Goal: Information Seeking & Learning: Learn about a topic

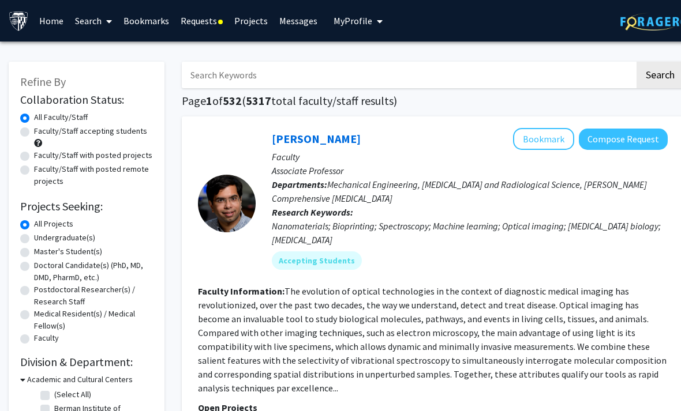
click at [193, 18] on link "Requests" at bounding box center [202, 21] width 54 height 40
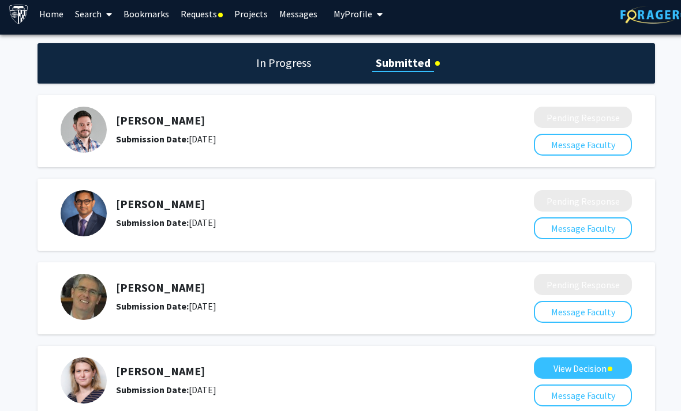
scroll to position [41, 0]
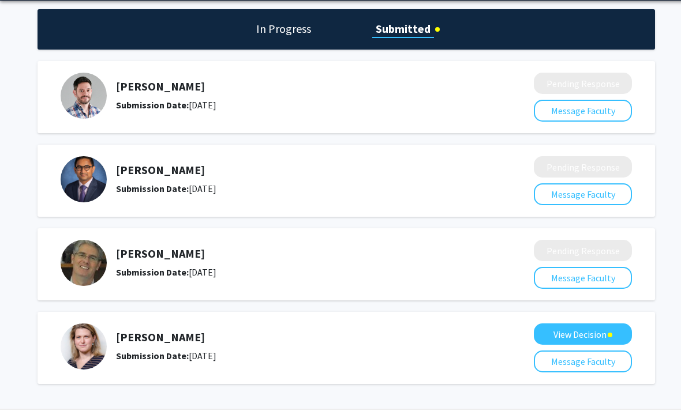
click at [587, 330] on button "View Decision" at bounding box center [583, 334] width 98 height 21
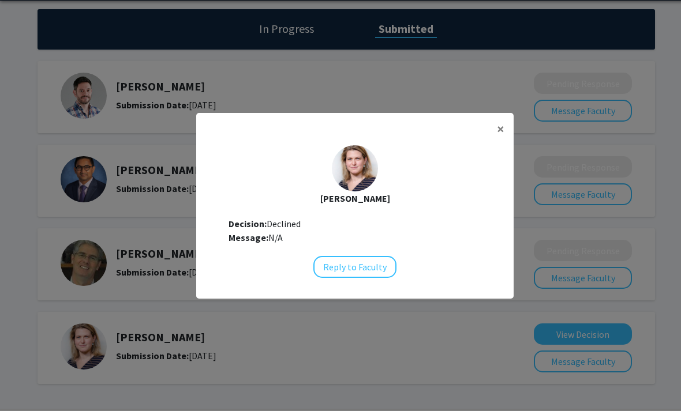
click at [501, 138] on span "×" at bounding box center [500, 129] width 7 height 18
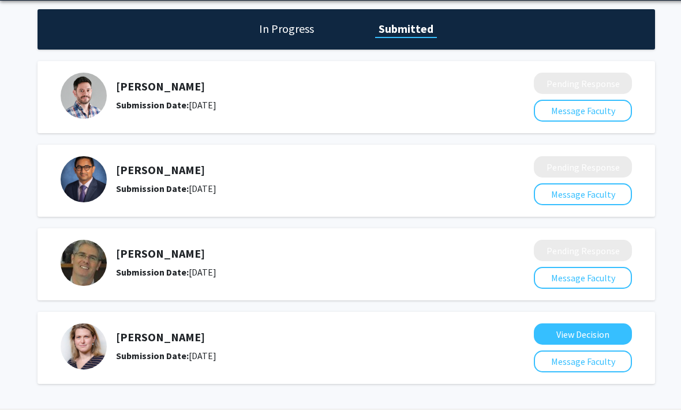
scroll to position [42, 0]
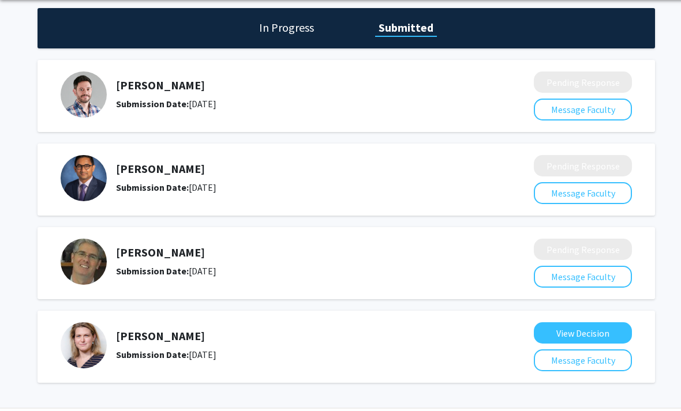
click at [597, 326] on button "View Decision" at bounding box center [583, 332] width 98 height 21
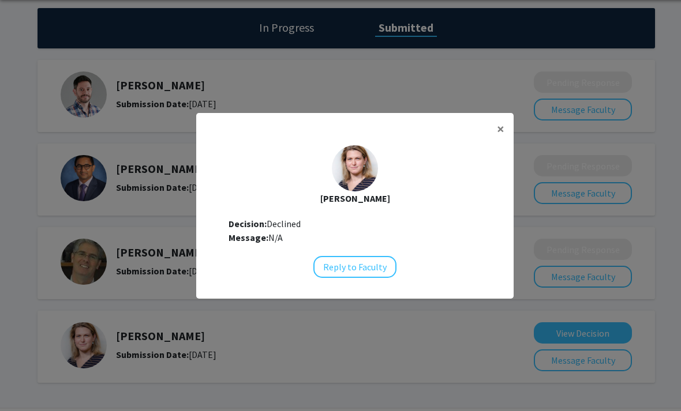
click at [377, 278] on button "Reply to Faculty" at bounding box center [354, 267] width 83 height 22
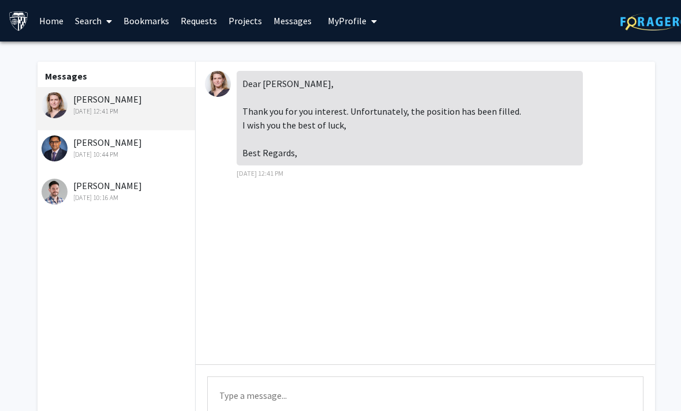
click at [112, 147] on div "Sandeep Wontakal Aug 27, 2025 10:44 PM" at bounding box center [117, 148] width 151 height 24
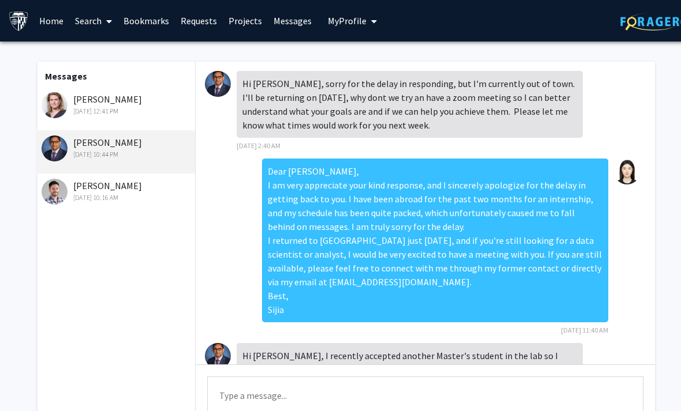
scroll to position [108, 0]
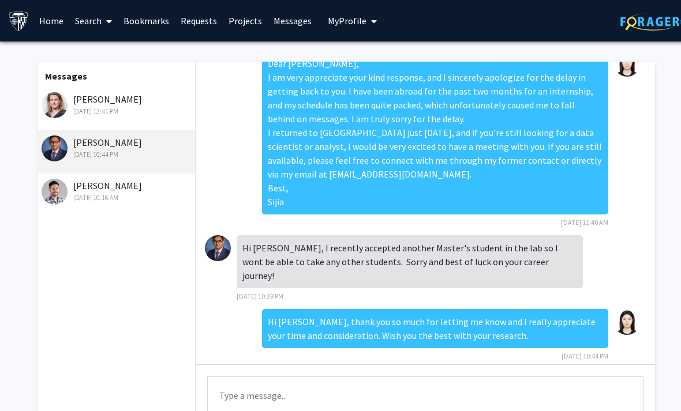
copy div "Hi Professor Wontakal, thank you so much for letting me know and I really appre…"
click at [84, 97] on div "Moira-Phoebe Huet Sep 4, 2025 12:41 PM" at bounding box center [117, 104] width 151 height 24
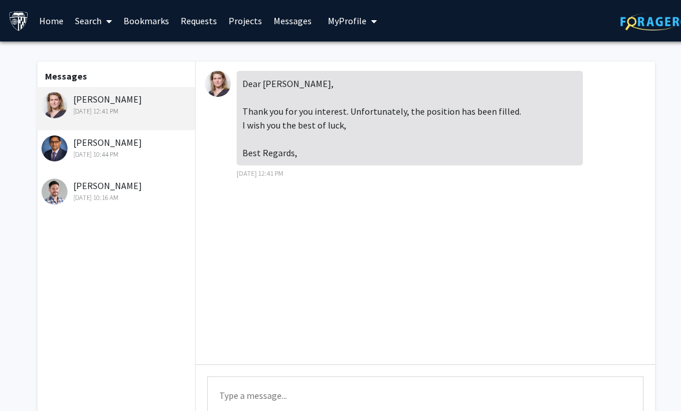
click at [318, 399] on textarea "Type a message" at bounding box center [425, 403] width 436 height 52
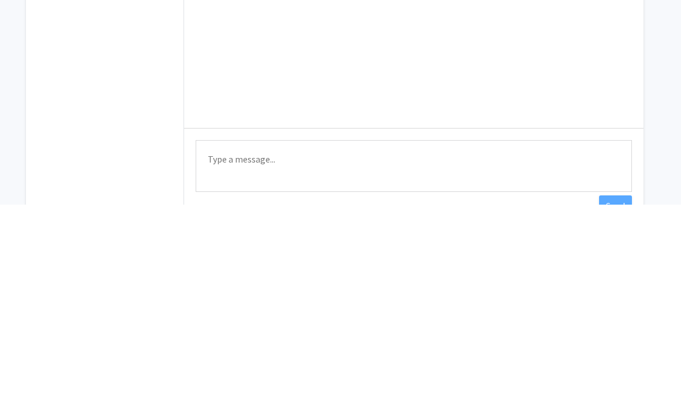
scroll to position [42, 12]
click at [208, 335] on textarea "Type a message" at bounding box center [414, 361] width 436 height 52
paste textarea "Hi Professor Wontakal, thank you so much for letting me know and I really appre…"
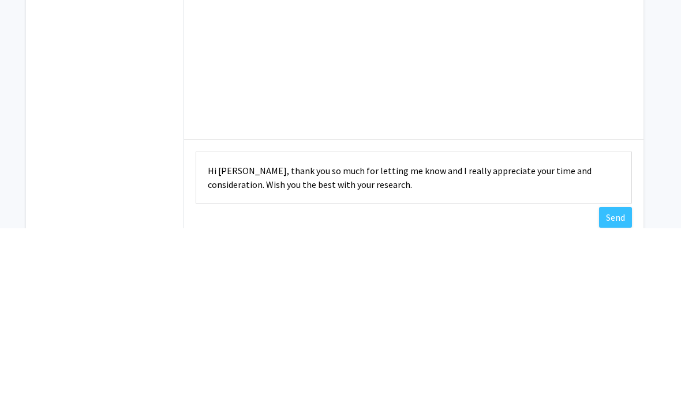
click at [301, 335] on textarea "Hi Professor Wontakal, thank you so much for letting me know and I really appre…" at bounding box center [414, 361] width 436 height 52
click at [257, 335] on textarea "thank you so much for letting me know and I really appreciate your time and con…" at bounding box center [414, 361] width 436 height 52
click at [258, 335] on textarea "thank you so much for letting me know and I really appreciate your time and con…" at bounding box center [414, 361] width 436 height 52
click at [329, 335] on textarea "thank you for letting me know and I really appreciate your time and considerati…" at bounding box center [414, 361] width 436 height 52
click at [328, 335] on textarea "thank you for letting me know and I really appreciate your time and considerati…" at bounding box center [414, 361] width 436 height 52
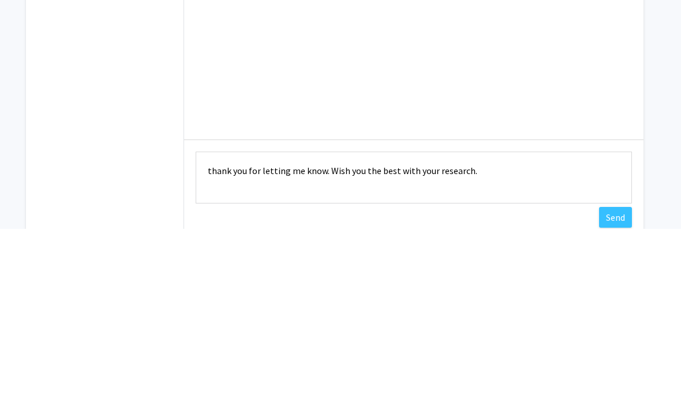
click at [507, 335] on textarea "thank you for letting me know. Wish you the best with your research." at bounding box center [414, 361] width 436 height 52
click at [213, 335] on textarea "thank you for letting me know. Wish you the best luck." at bounding box center [414, 361] width 436 height 52
click at [209, 335] on textarea "thank you for letting me know. Wish you the best luck. Best, Sijia" at bounding box center [414, 361] width 436 height 52
click at [208, 335] on textarea "Thank you for letting me know. Wish you the best luck. Best, Sijia" at bounding box center [414, 361] width 436 height 52
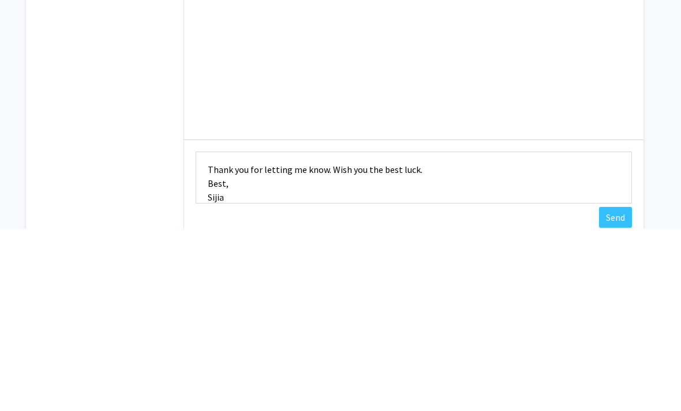
click at [265, 335] on textarea "Thank you for letting me know. Wish you the best luck. Best, Sijia" at bounding box center [414, 361] width 436 height 52
click at [215, 335] on textarea "Thank you for letting me know. Wish you the best luck. Best, Sijia" at bounding box center [414, 361] width 436 height 52
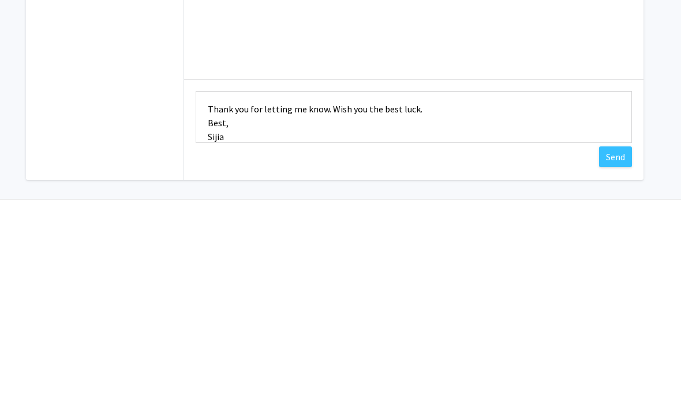
scroll to position [80, 12]
click at [259, 297] on textarea "Thank you for letting me know. Wish you the best luck. Best, Sijia" at bounding box center [414, 323] width 436 height 52
click at [209, 297] on textarea "Thank you for letting me know. Wish you the best luck. Best, Sijia" at bounding box center [414, 323] width 436 height 52
type textarea "Thank you for letting me know. Wish you the best luck. Best, Sijia"
click at [618, 352] on button "Send" at bounding box center [615, 362] width 33 height 21
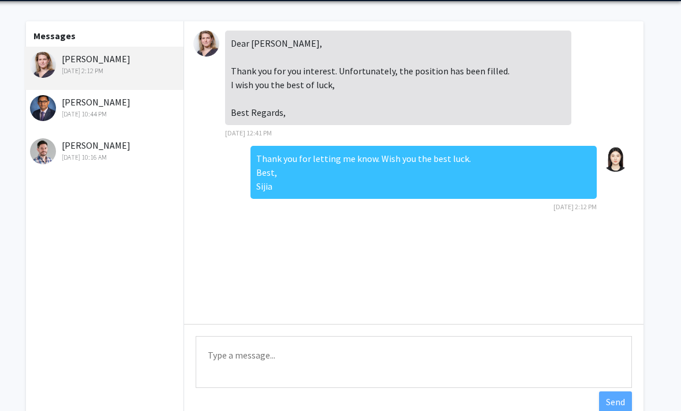
scroll to position [0, 12]
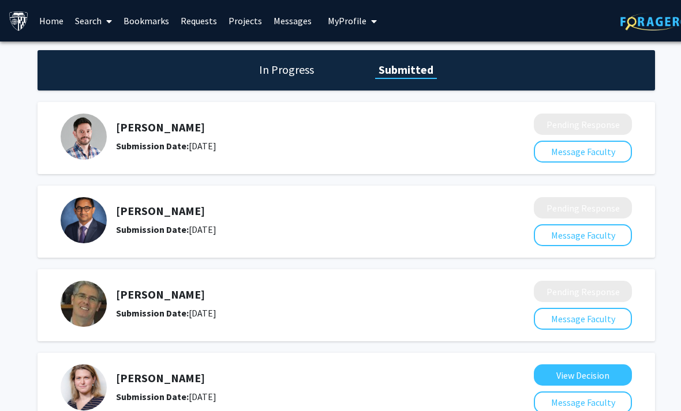
click at [97, 27] on link "Search" at bounding box center [93, 21] width 48 height 40
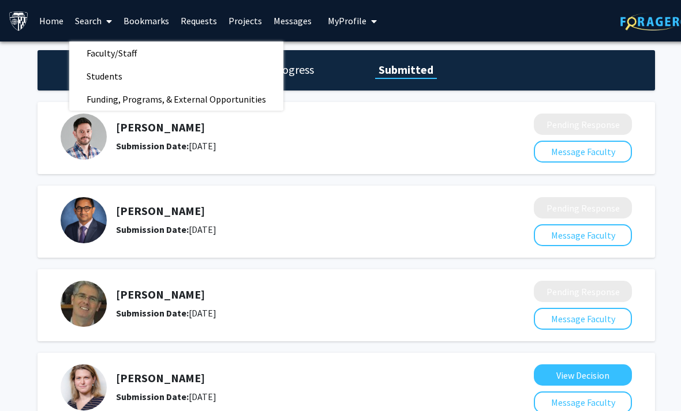
click at [99, 51] on span "Faculty/Staff" at bounding box center [111, 53] width 85 height 23
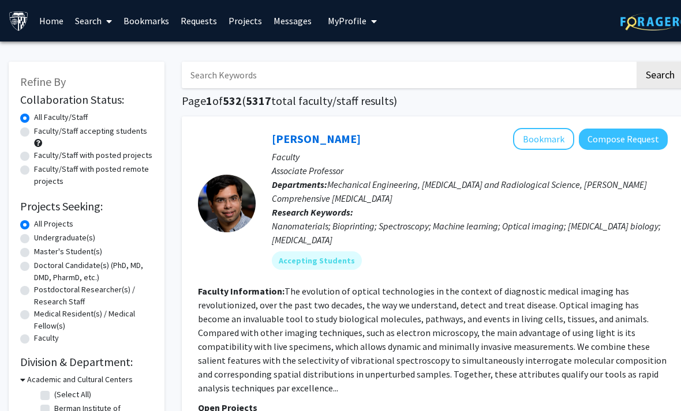
click at [34, 250] on label "Master's Student(s)" at bounding box center [68, 252] width 68 height 12
click at [34, 250] on input "Master's Student(s)" at bounding box center [37, 249] width 7 height 7
radio input "true"
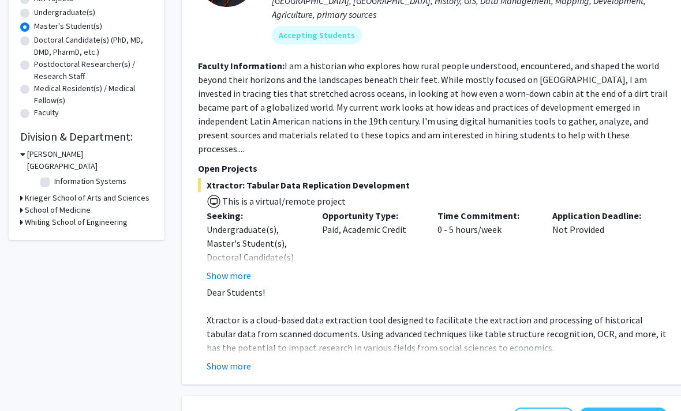
scroll to position [234, 0]
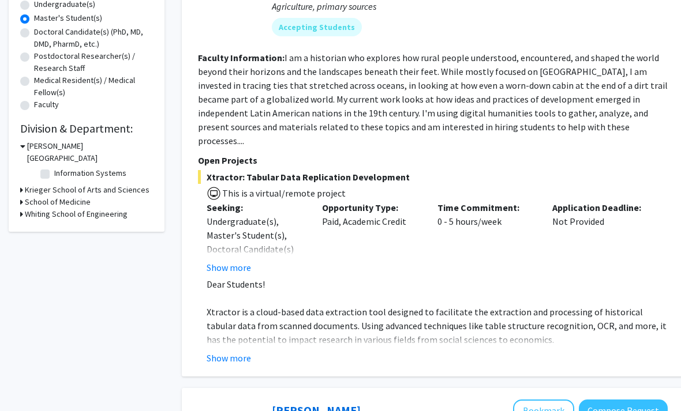
click at [214, 351] on button "Show more" at bounding box center [228, 358] width 44 height 14
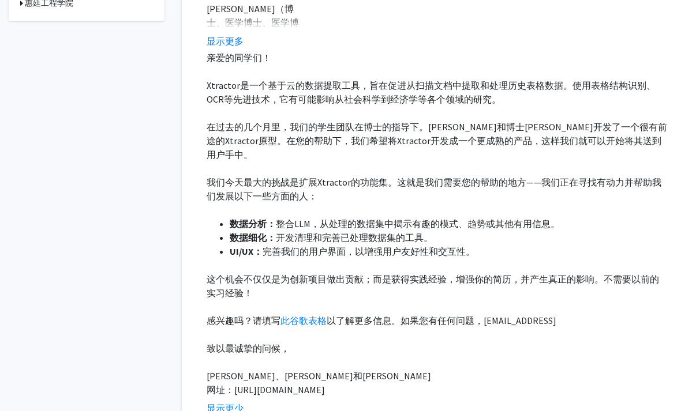
scroll to position [391, 0]
click at [305, 324] on link "此谷歌表格" at bounding box center [303, 321] width 46 height 12
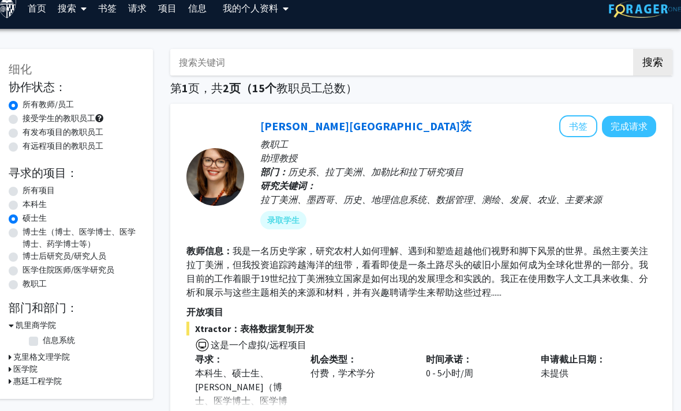
scroll to position [0, 12]
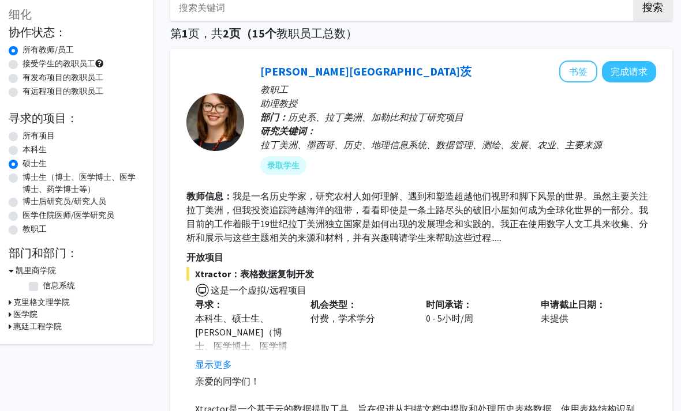
click at [578, 73] on button "书签" at bounding box center [578, 72] width 38 height 22
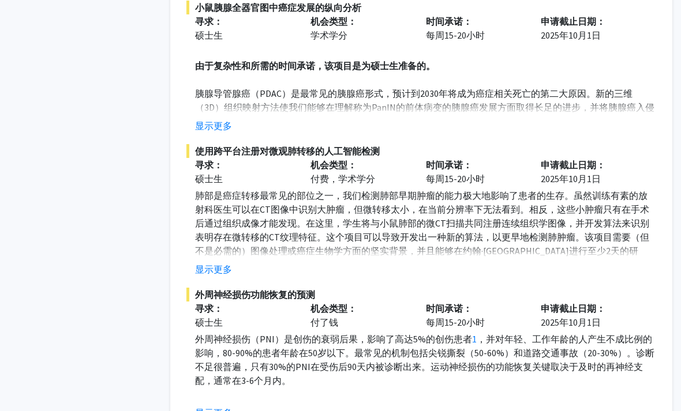
scroll to position [2481, 12]
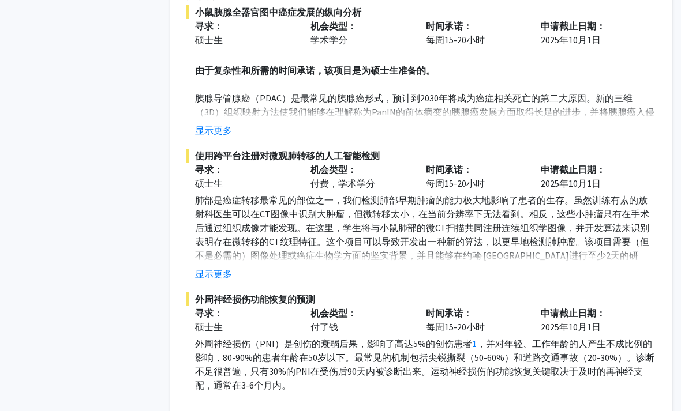
click at [212, 267] on button "显示更多" at bounding box center [213, 274] width 37 height 14
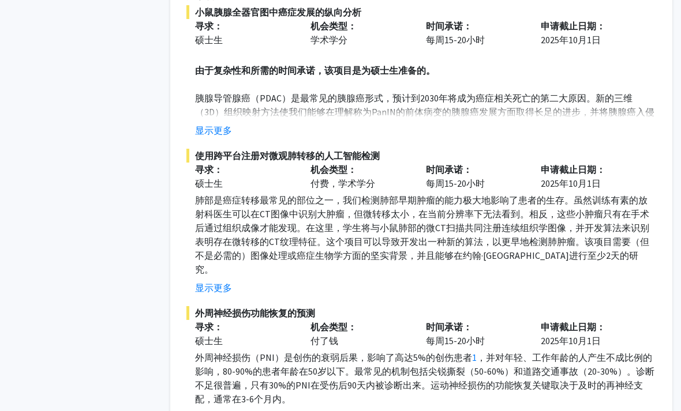
click at [212, 281] on button "显示更多" at bounding box center [213, 288] width 37 height 14
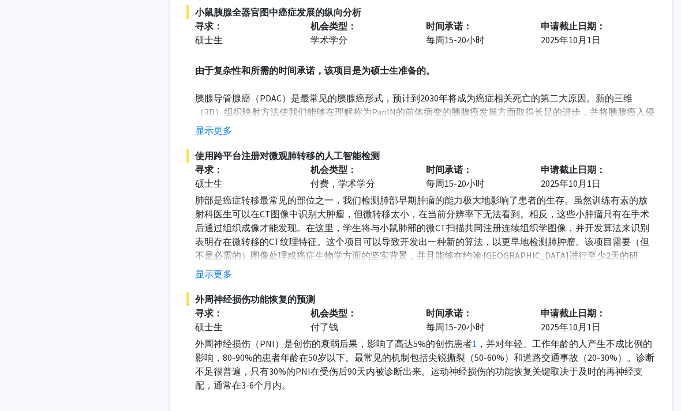
click at [212, 267] on button "显示更多" at bounding box center [213, 274] width 37 height 14
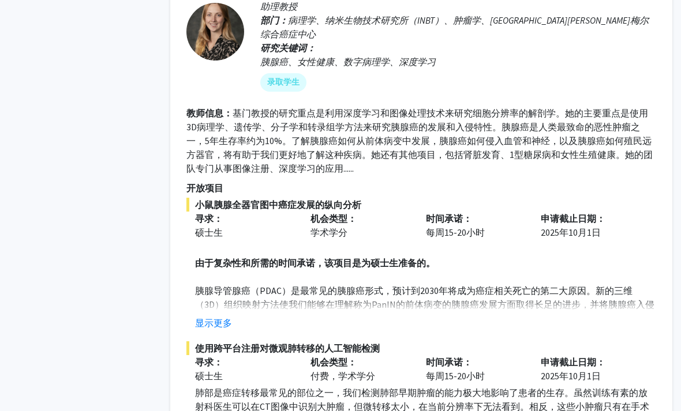
scroll to position [2281, 12]
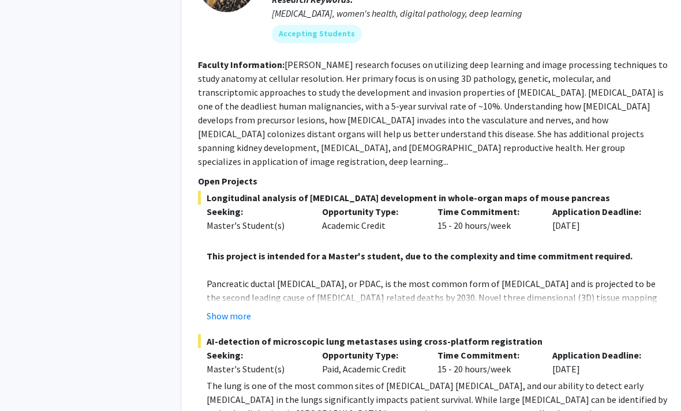
scroll to position [2350, 0]
click at [226, 309] on button "Show more" at bounding box center [228, 316] width 44 height 14
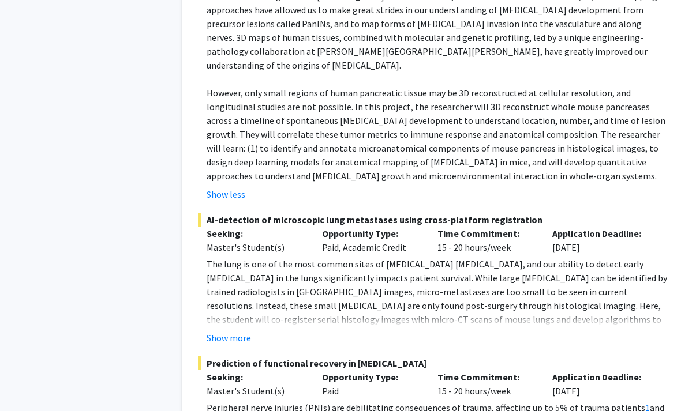
scroll to position [2652, 0]
click at [236, 331] on button "Show more" at bounding box center [228, 338] width 44 height 14
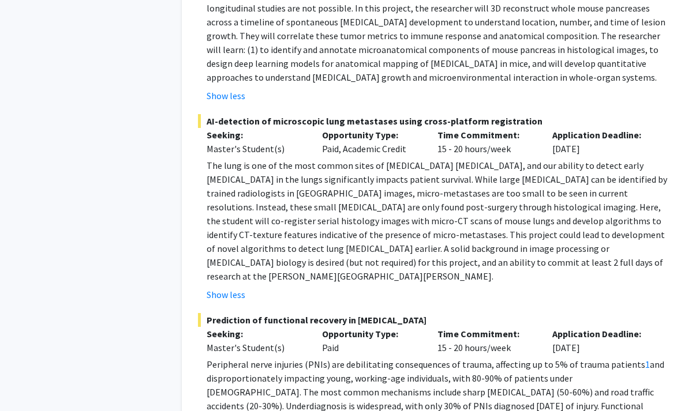
scroll to position [2845, 0]
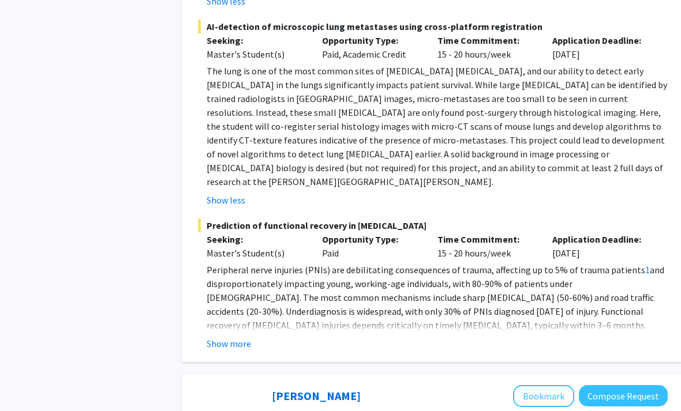
click at [245, 337] on button "Show more" at bounding box center [228, 344] width 44 height 14
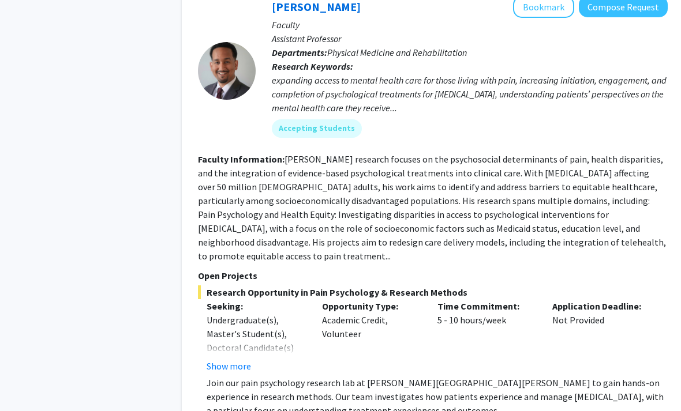
scroll to position [4549, 0]
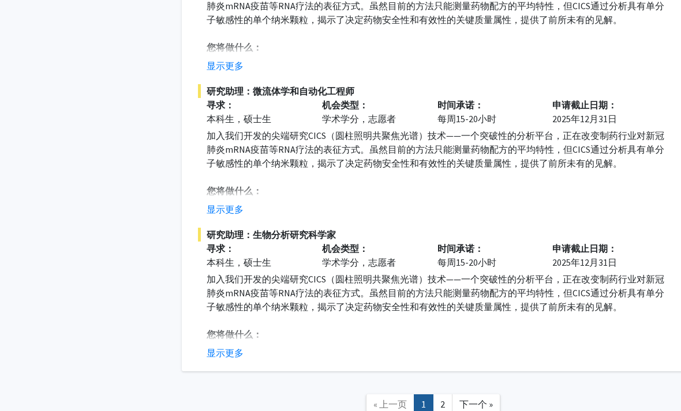
scroll to position [5355, 0]
click at [452, 395] on link "下一个 »" at bounding box center [476, 405] width 48 height 20
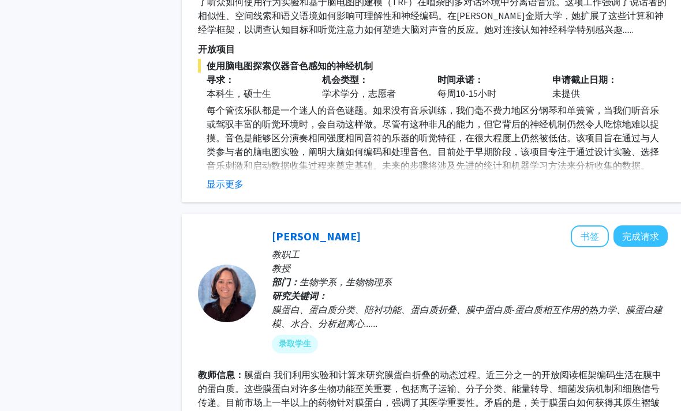
scroll to position [1430, 0]
click at [224, 183] on button "显示更多" at bounding box center [224, 184] width 37 height 14
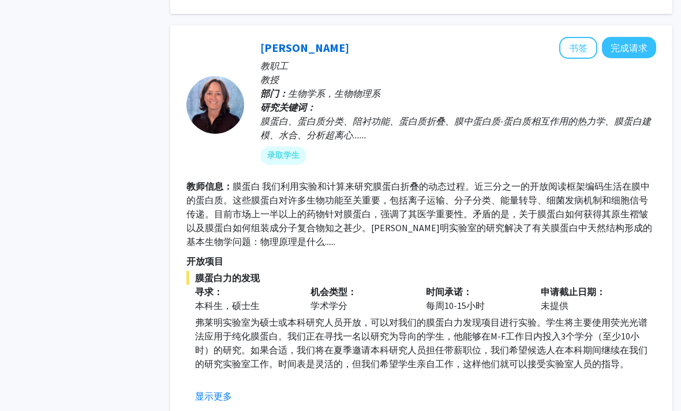
scroll to position [1989, 12]
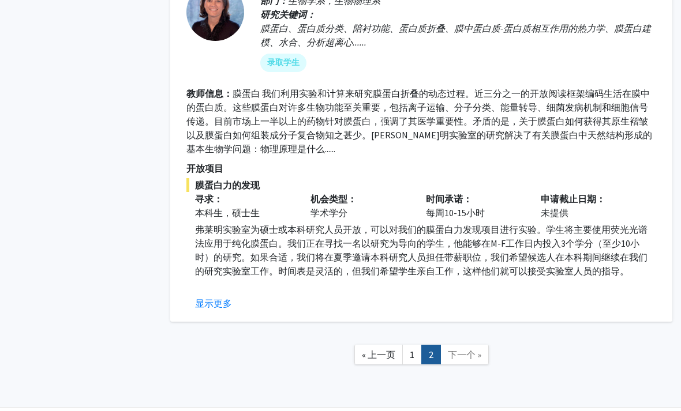
click at [217, 301] on button "显示更多" at bounding box center [213, 303] width 37 height 14
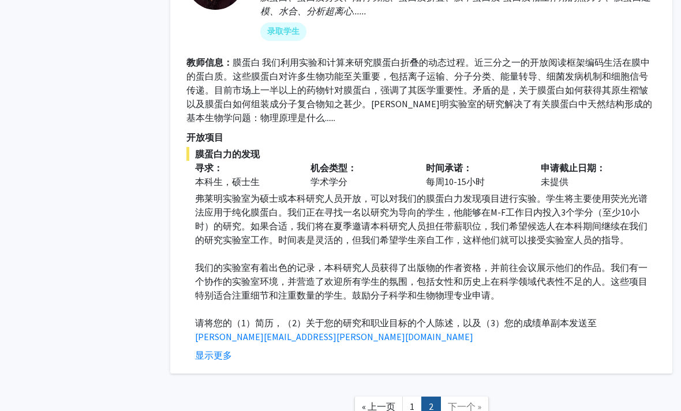
scroll to position [2072, 12]
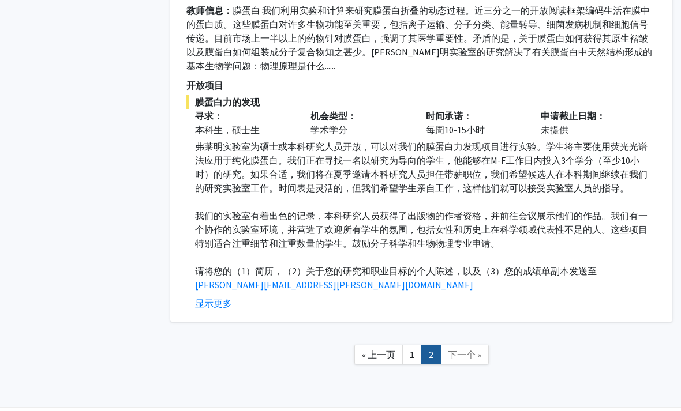
click at [538, 294] on fg-read-more "弗莱明实验室为硕士或本科研究人员开放，可以对我们的膜蛋白力发现项目进行实验。学生将主要使用荧光光谱法应用于纯化膜蛋白。我们正在寻找一名以研究为导向的学生，他能…" at bounding box center [421, 225] width 470 height 171
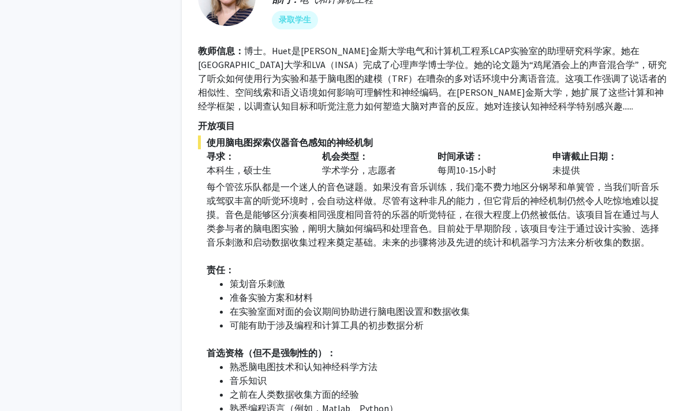
scroll to position [1354, 0]
